Goal: Navigation & Orientation: Find specific page/section

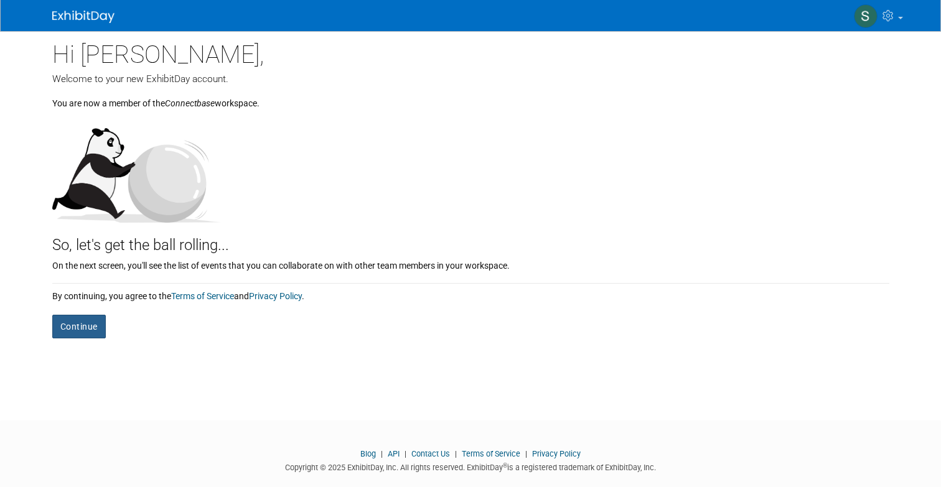
click at [83, 328] on button "Continue" at bounding box center [78, 327] width 53 height 24
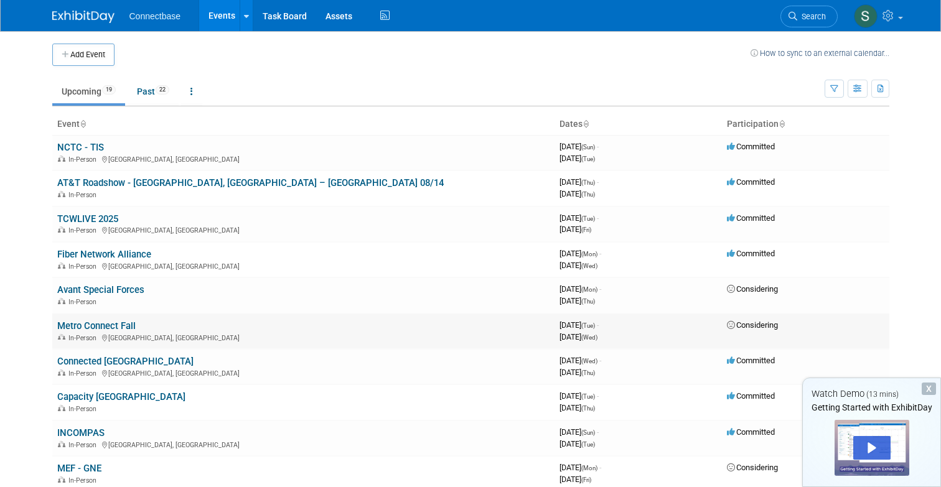
click at [86, 325] on link "Metro Connect Fall" at bounding box center [96, 325] width 78 height 11
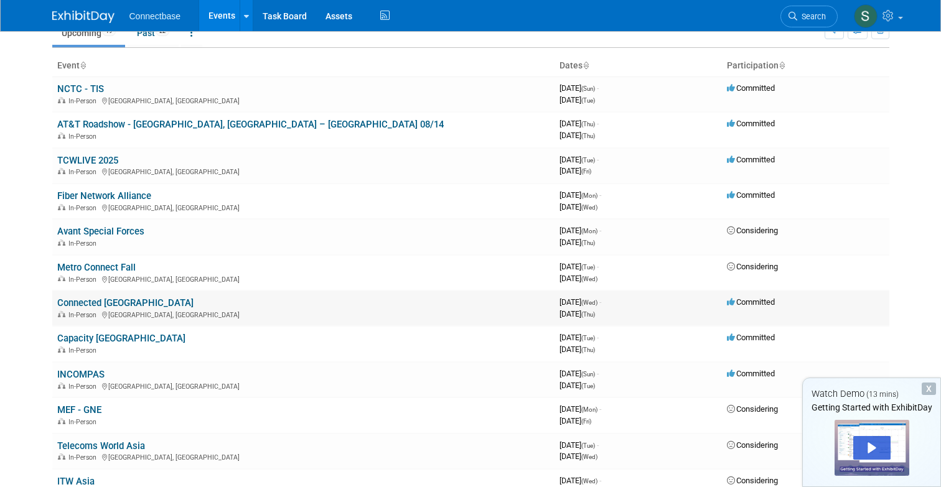
scroll to position [59, 0]
click at [80, 371] on link "INCOMPAS" at bounding box center [80, 373] width 47 height 11
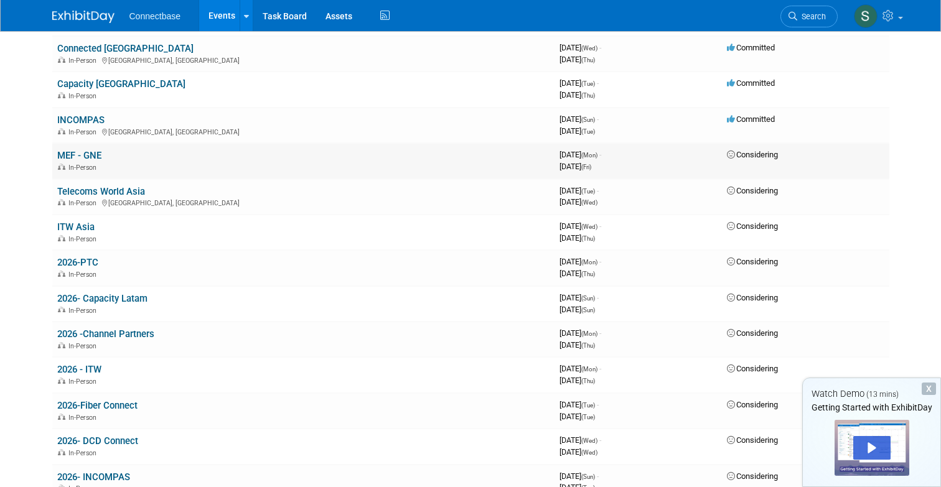
scroll to position [314, 0]
click at [73, 258] on link "2026-PTC" at bounding box center [77, 261] width 41 height 11
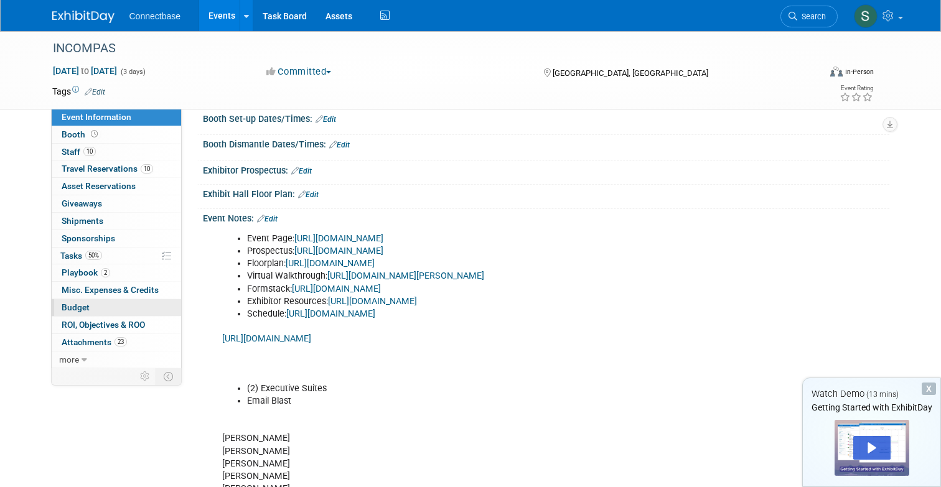
scroll to position [192, 0]
click at [67, 149] on span "Staff 10" at bounding box center [79, 152] width 34 height 10
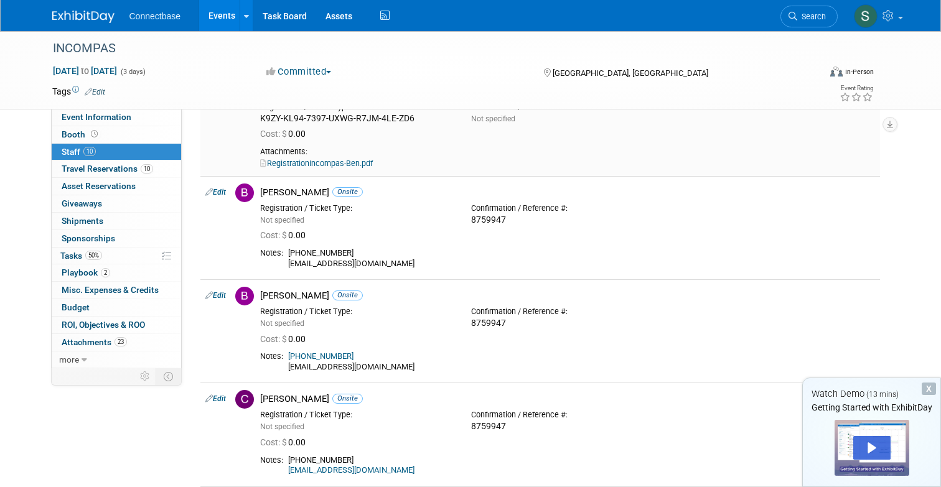
scroll to position [0, 0]
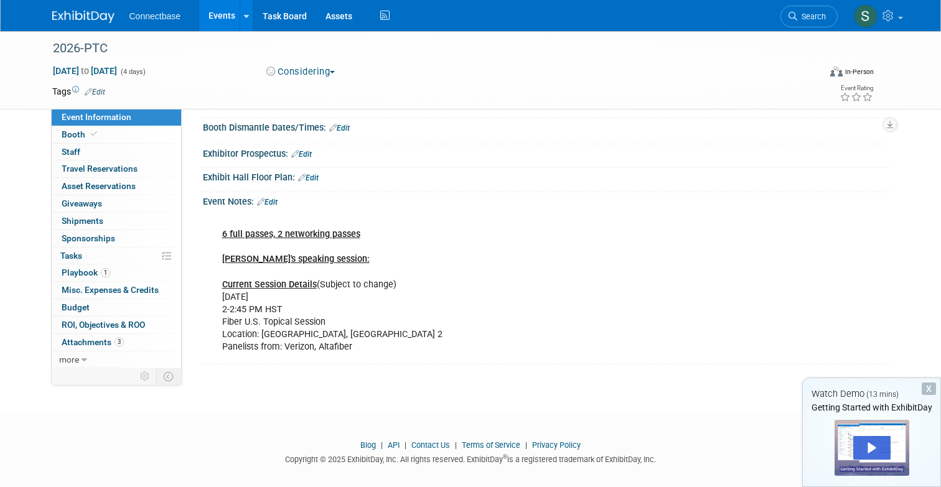
scroll to position [177, 0]
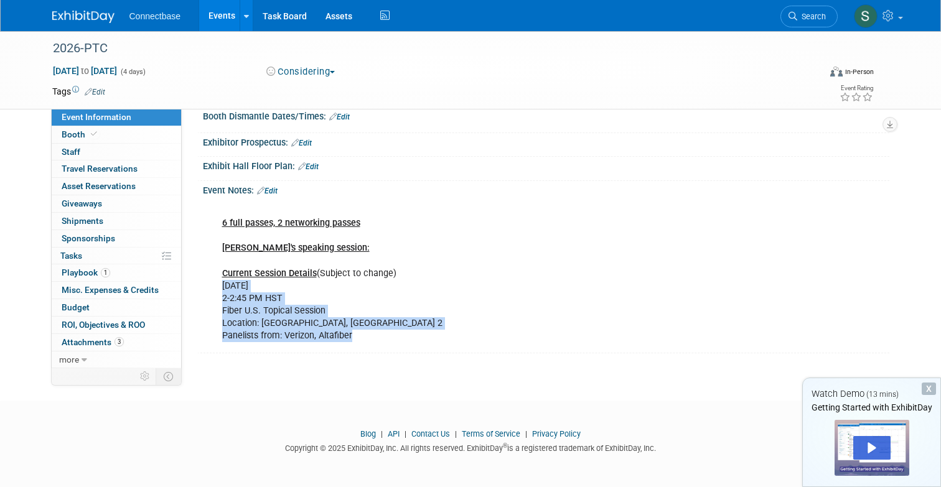
drag, startPoint x: 225, startPoint y: 286, endPoint x: 355, endPoint y: 338, distance: 140.9
click at [356, 339] on div "6 full passes, 2 networking passes [PERSON_NAME]'s speaking session: Current Se…" at bounding box center [484, 273] width 542 height 150
click at [72, 274] on span "Playbook 1" at bounding box center [86, 272] width 49 height 10
